Goal: Transaction & Acquisition: Obtain resource

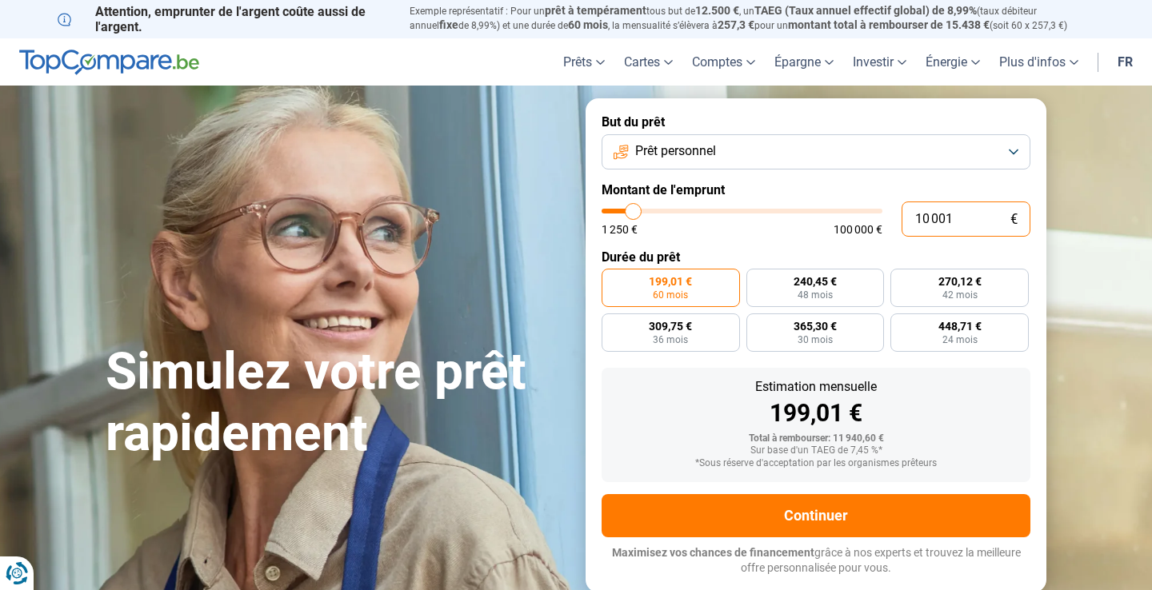
click at [944, 226] on input "10 001" at bounding box center [965, 219] width 129 height 35
drag, startPoint x: 944, startPoint y: 221, endPoint x: 880, endPoint y: 218, distance: 63.2
click at [884, 218] on div "10 001 € 1 250 € 100 000 €" at bounding box center [815, 219] width 429 height 35
type input "4"
type input "1250"
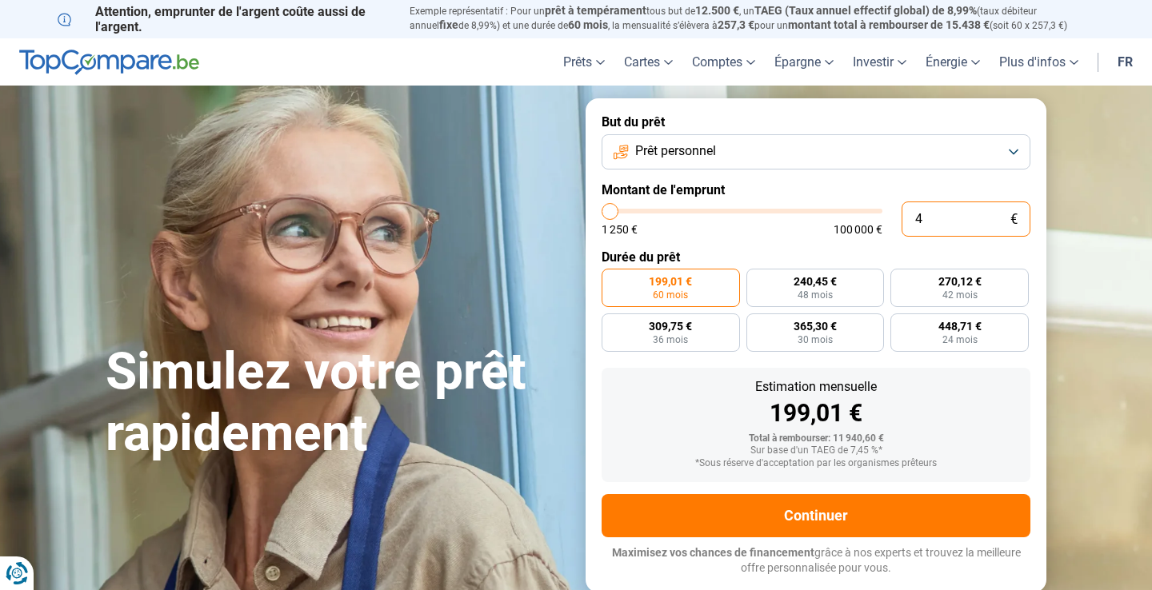
type input "40"
type input "1250"
type input "400"
type input "1250"
type input "4 000"
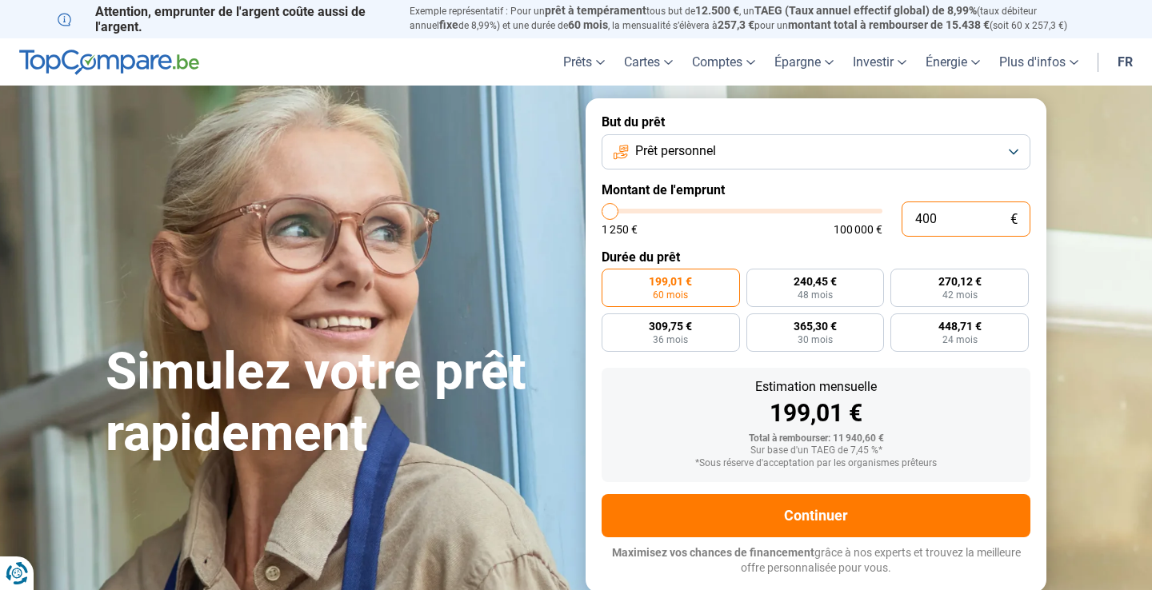
type input "4000"
radio input "true"
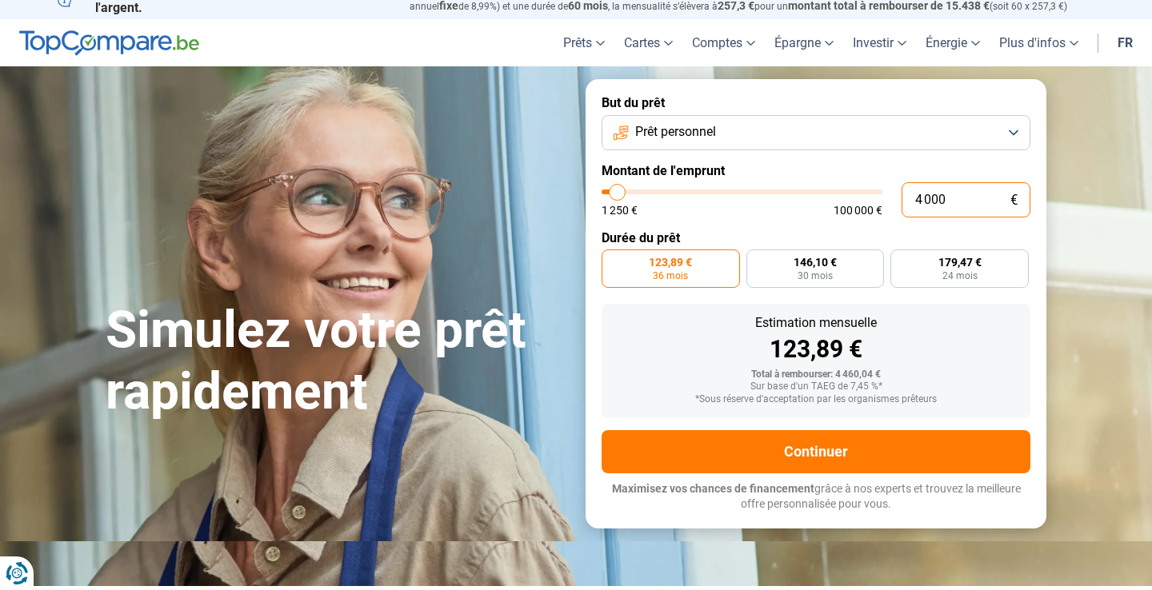
scroll to position [7, 0]
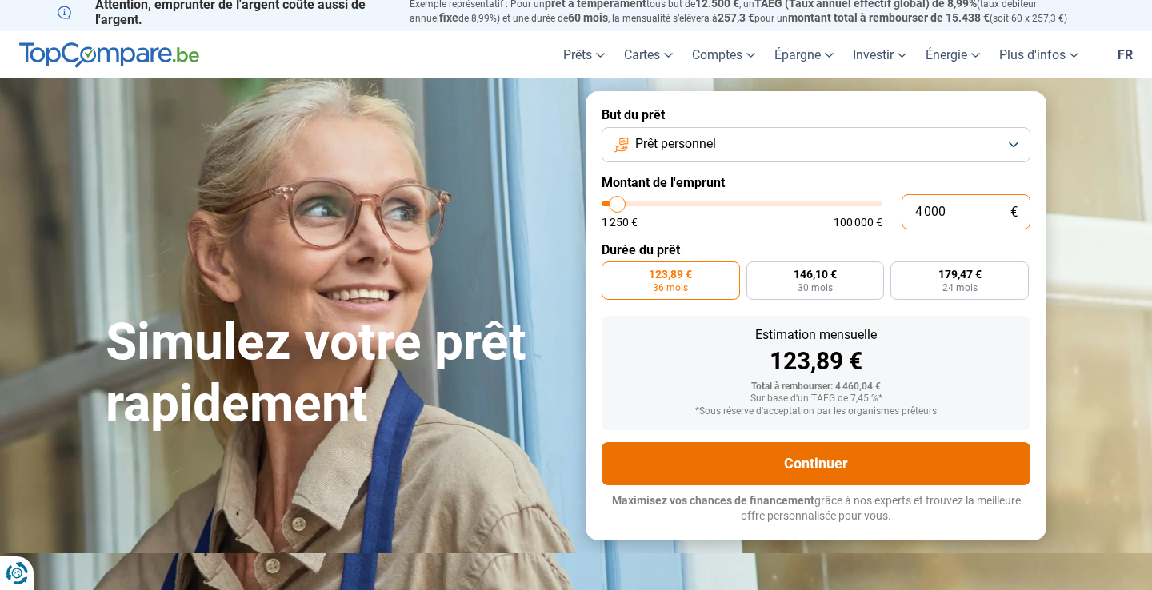
type input "4 000"
click at [744, 455] on button "Continuer" at bounding box center [815, 463] width 429 height 43
